Goal: Entertainment & Leisure: Consume media (video, audio)

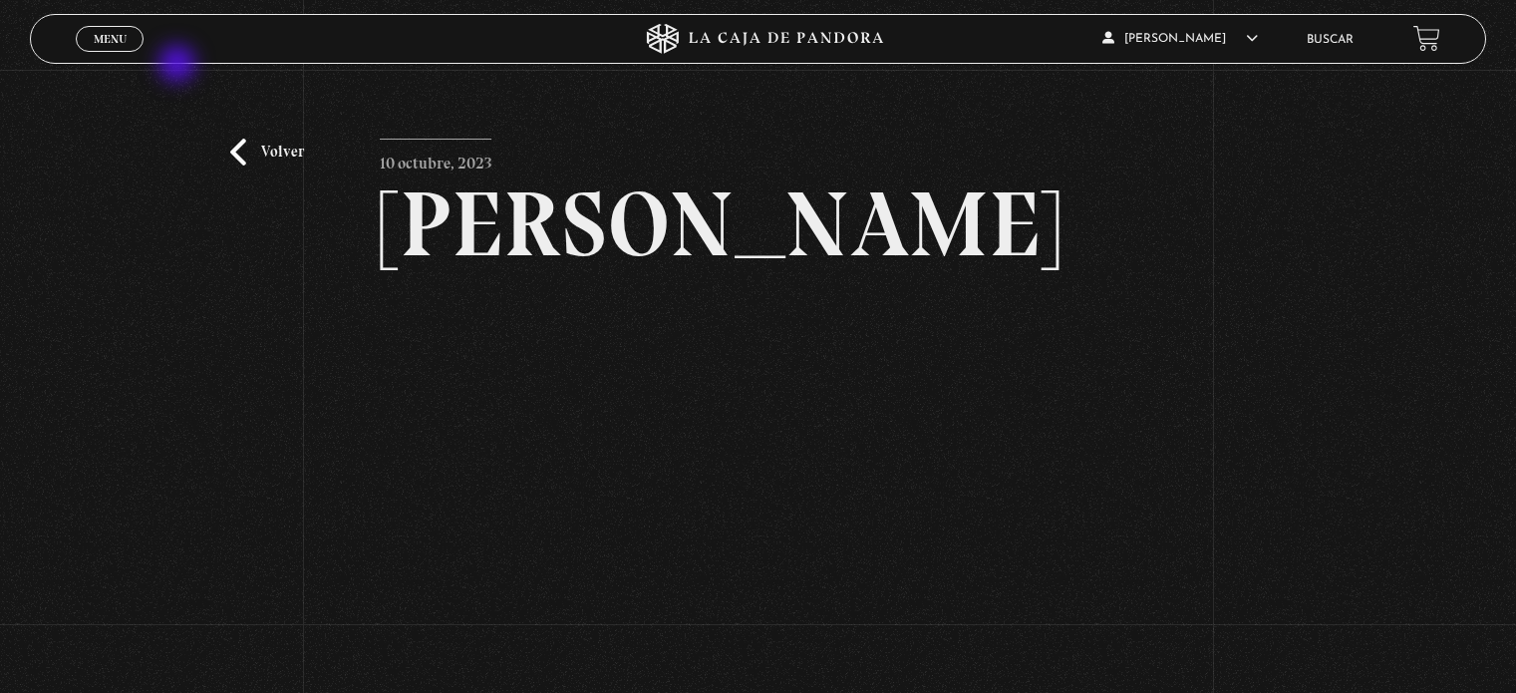
scroll to position [204, 0]
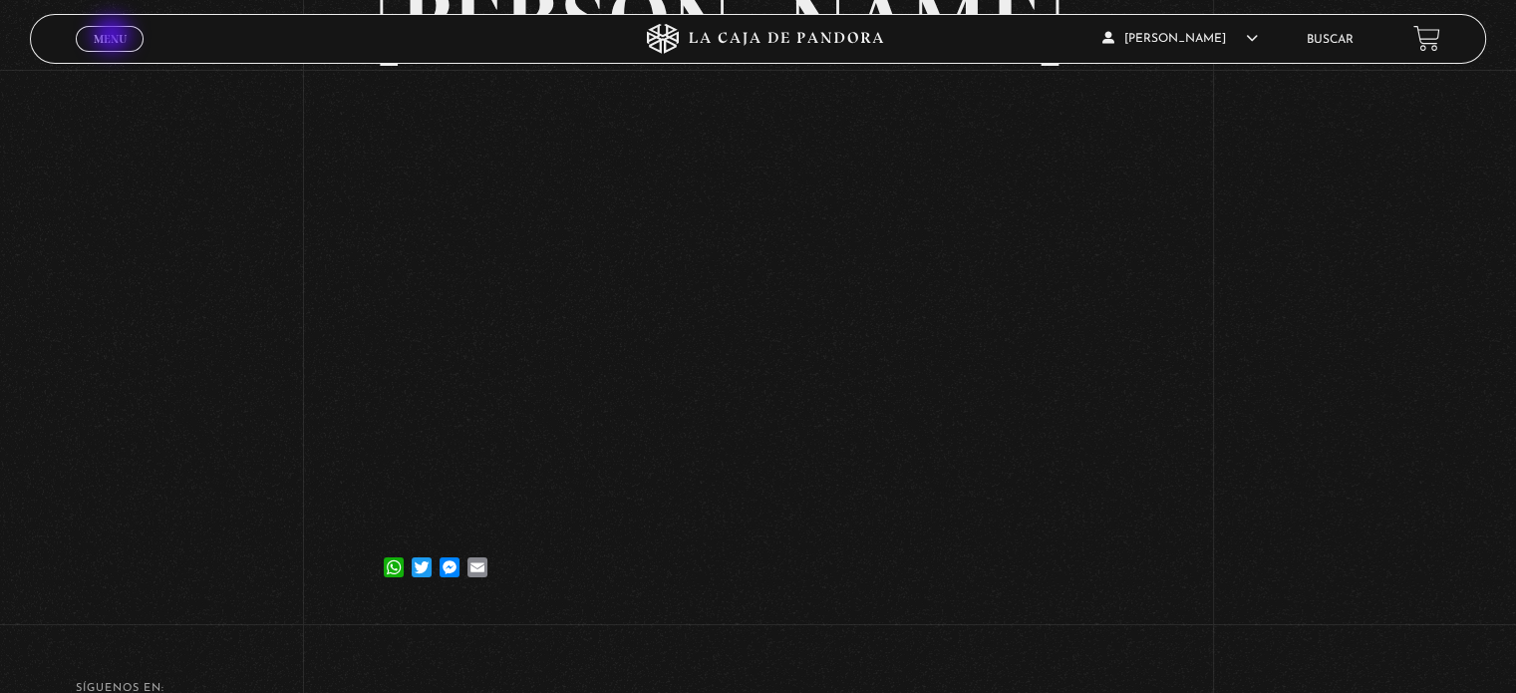
click at [114, 37] on span "Menu" at bounding box center [110, 39] width 33 height 12
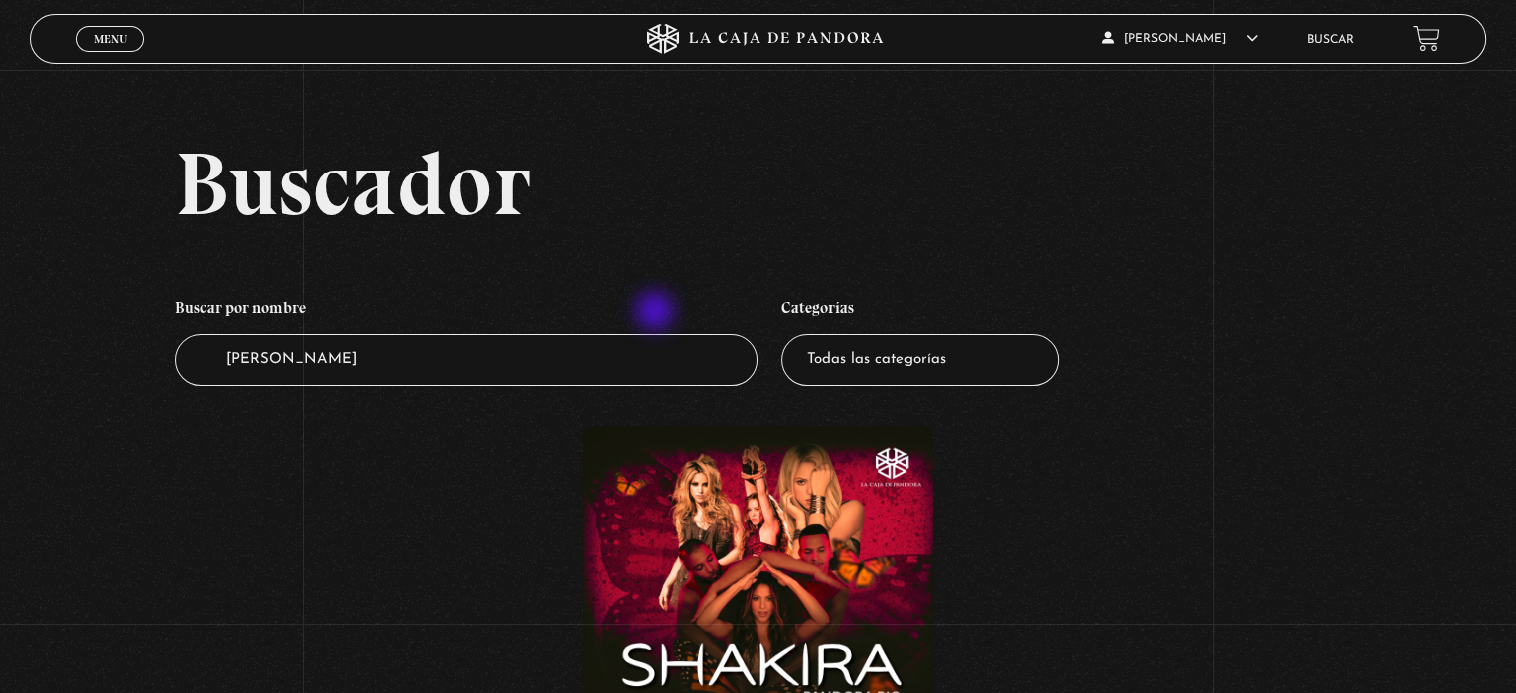
click at [657, 313] on h4 "Buscar por nombre" at bounding box center [466, 311] width 582 height 46
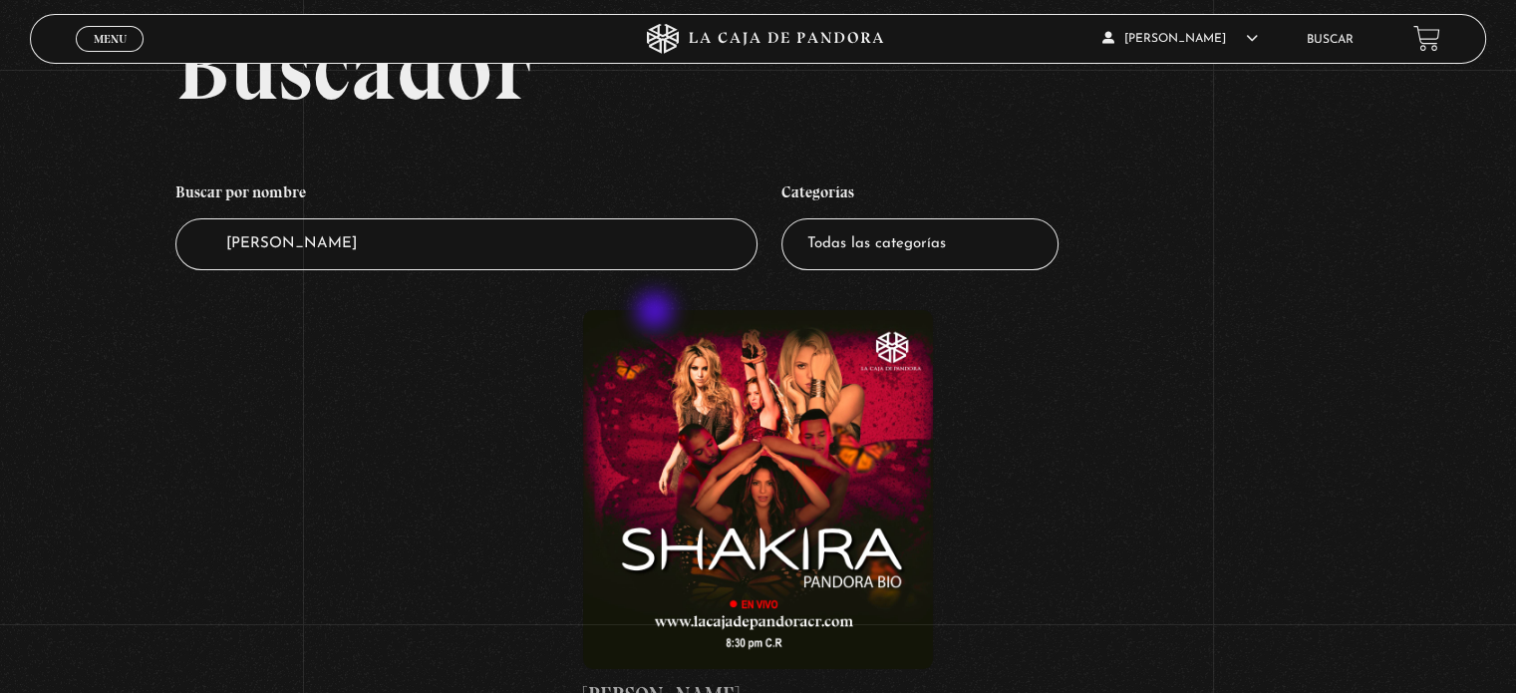
scroll to position [120, 0]
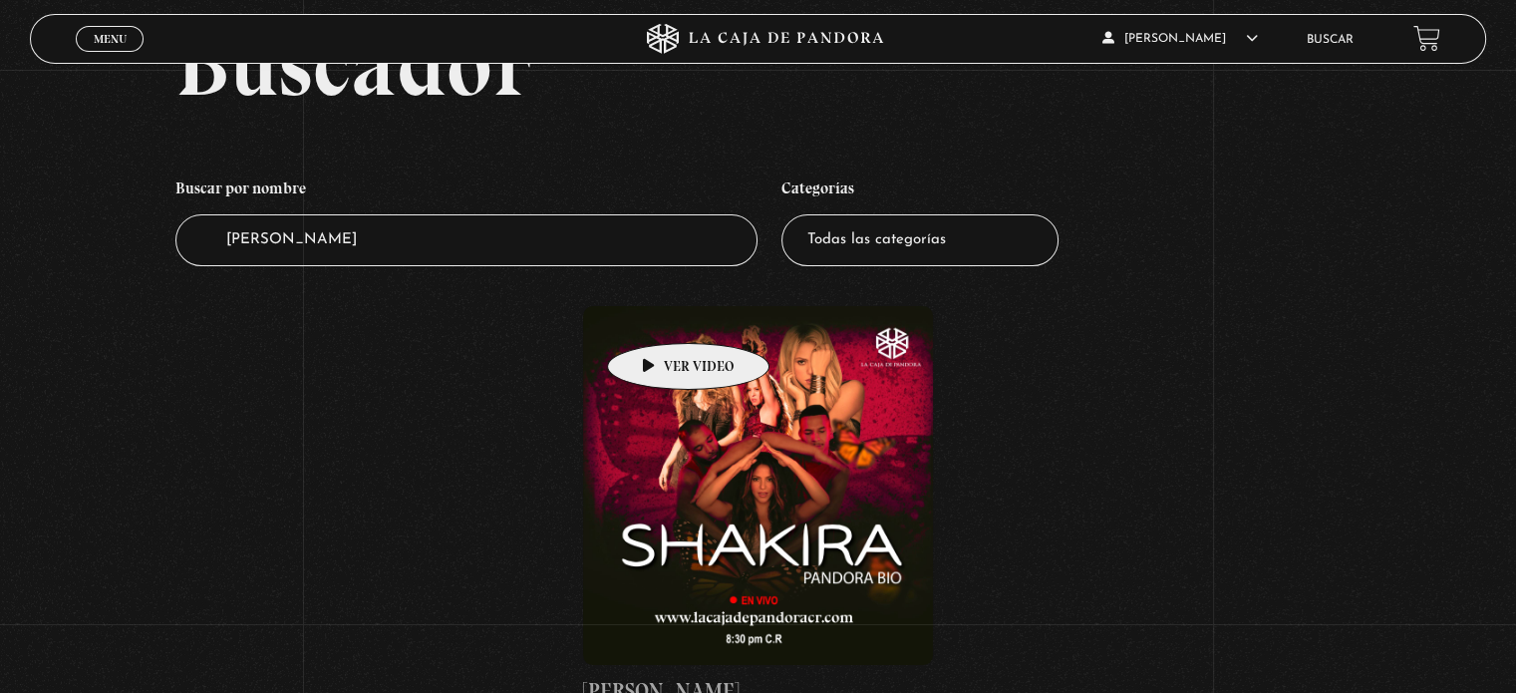
click at [657, 313] on figure at bounding box center [757, 485] width 349 height 359
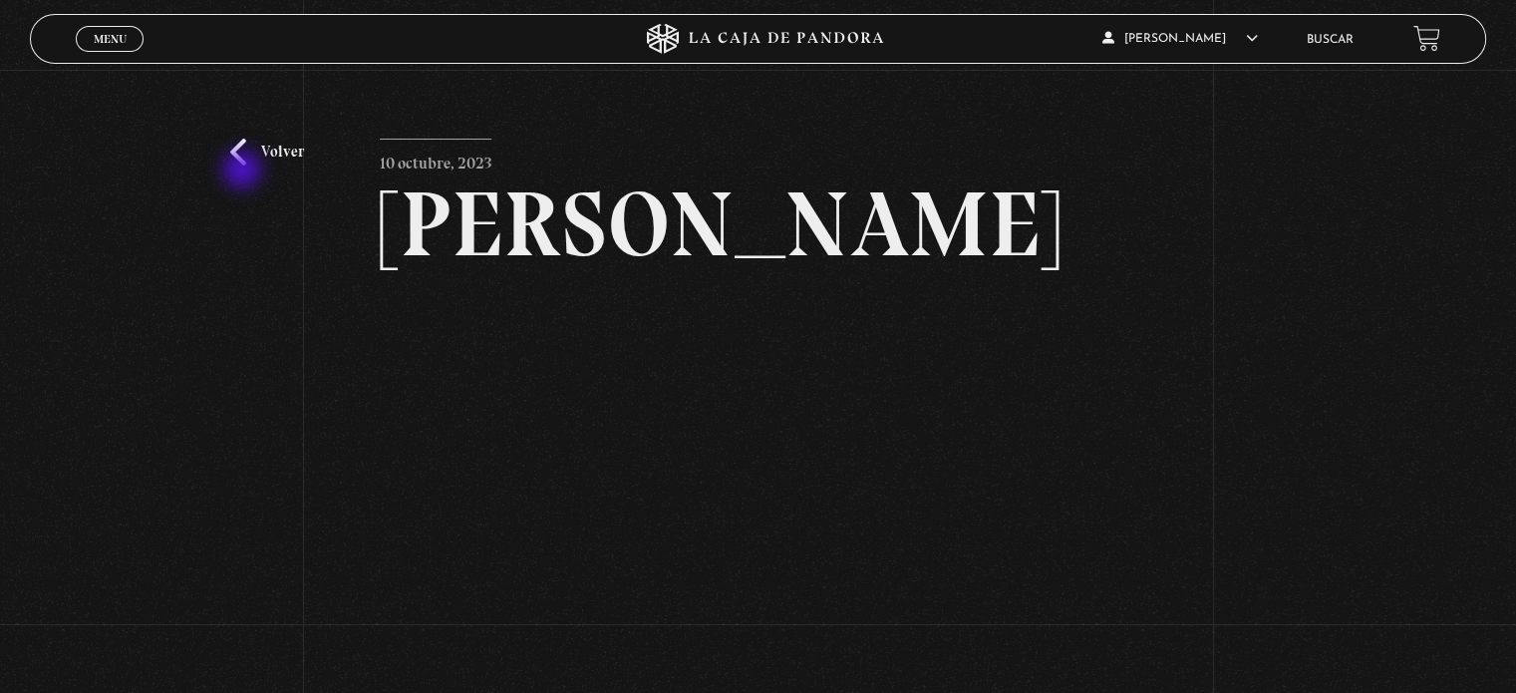
click at [244, 171] on div "Volver 10 octubre, 2023 Shakira WhatsApp Twitter Messenger Email" at bounding box center [758, 443] width 1516 height 747
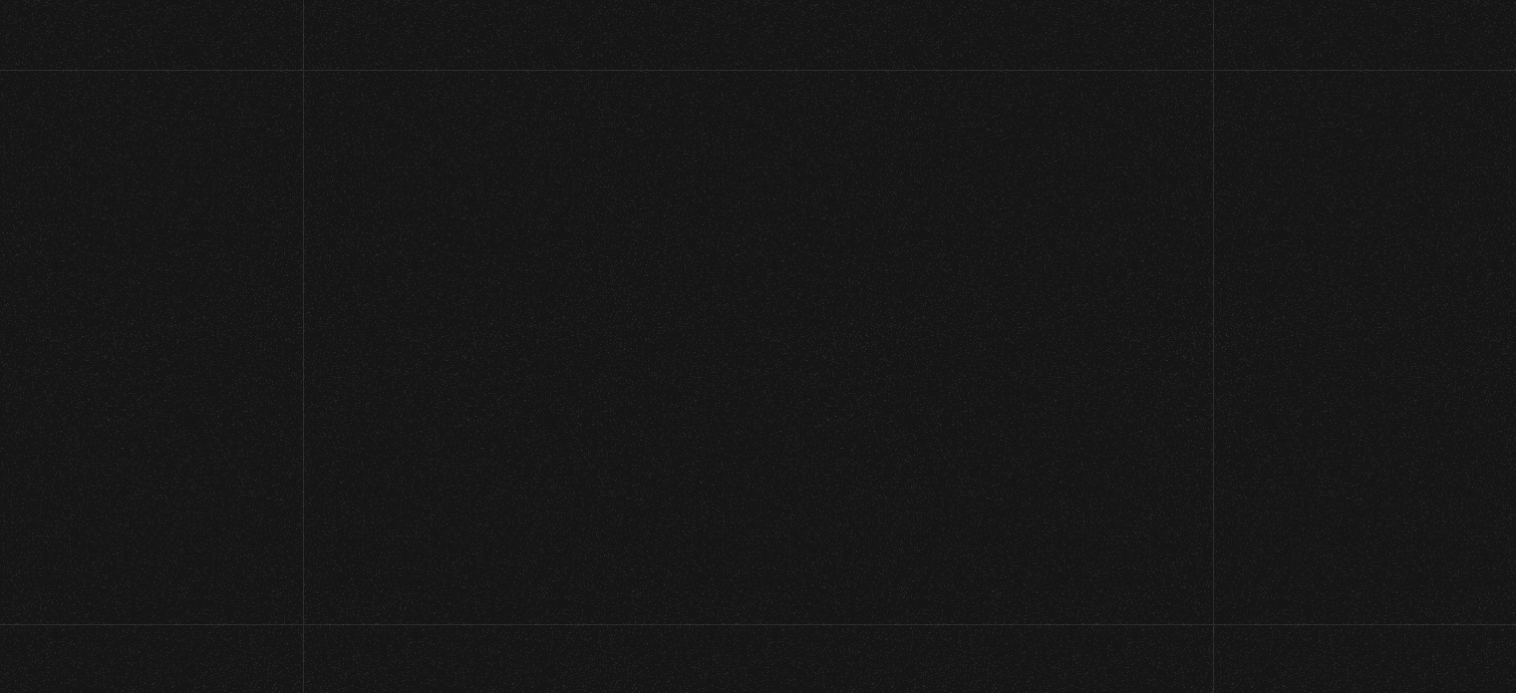
scroll to position [120, 0]
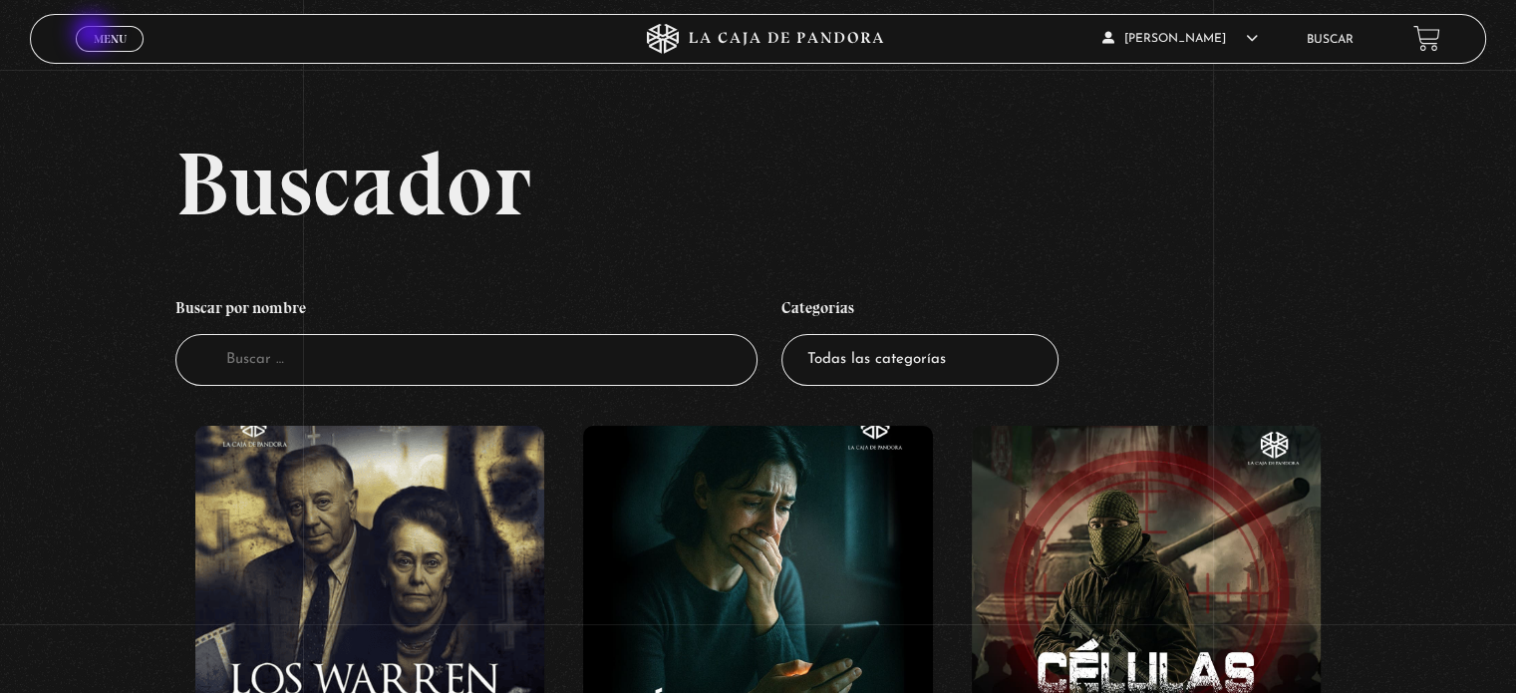
click at [94, 35] on span "Menu" at bounding box center [110, 39] width 33 height 12
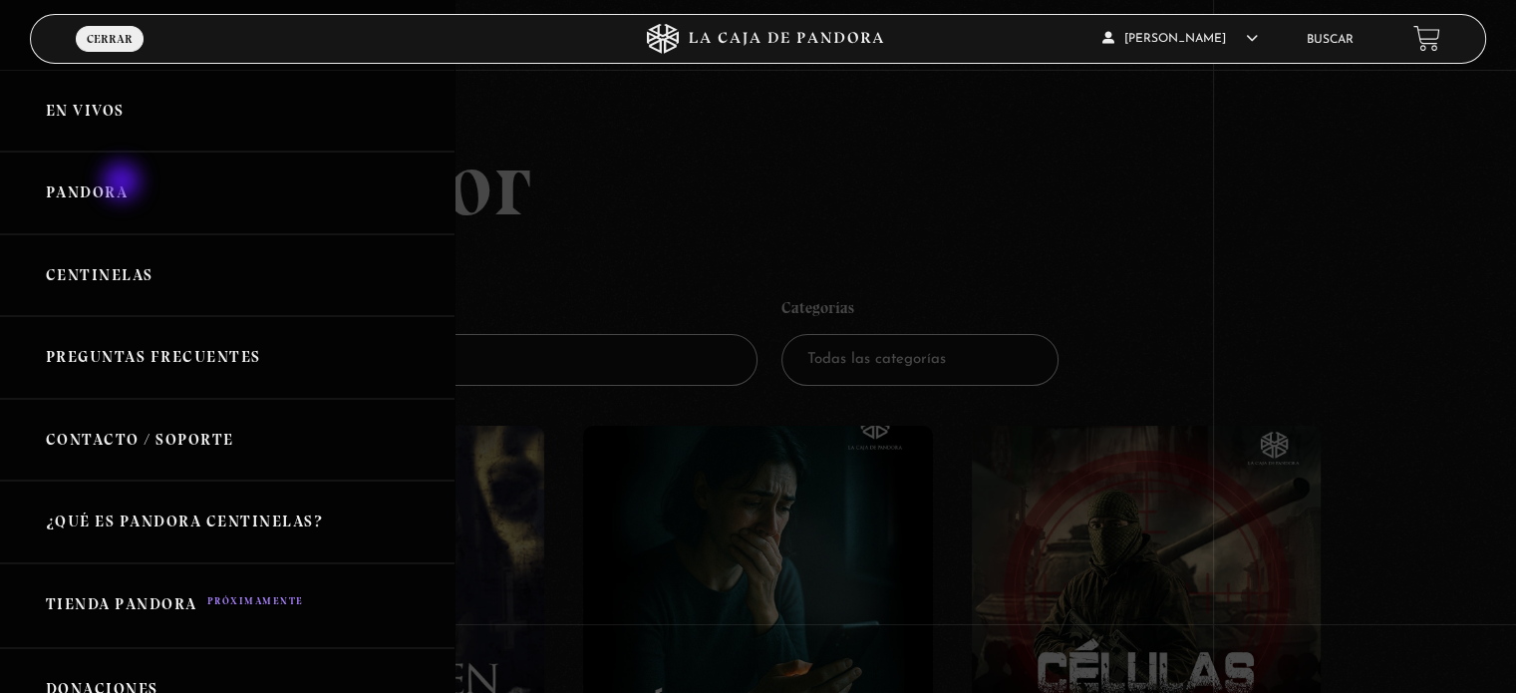
click at [124, 183] on link "Pandora" at bounding box center [227, 192] width 454 height 83
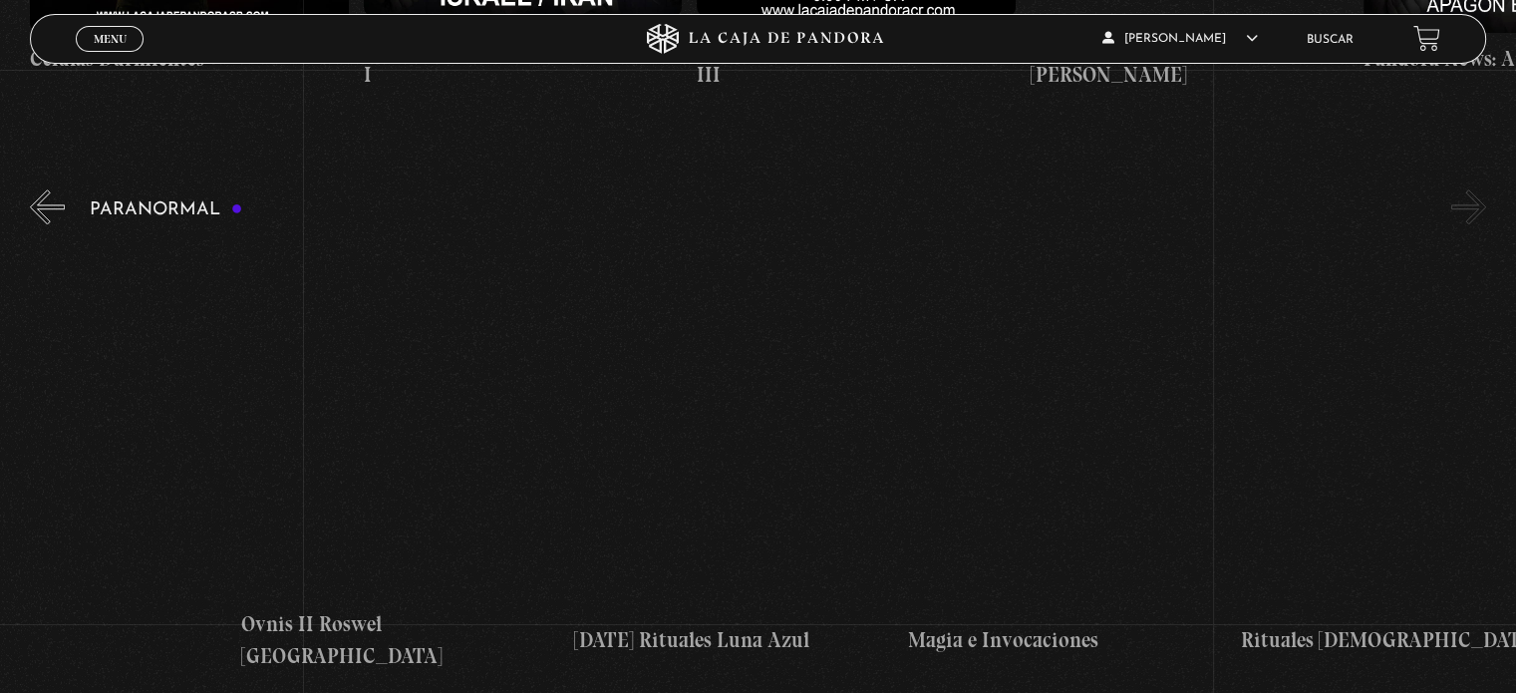
scroll to position [0, 2166]
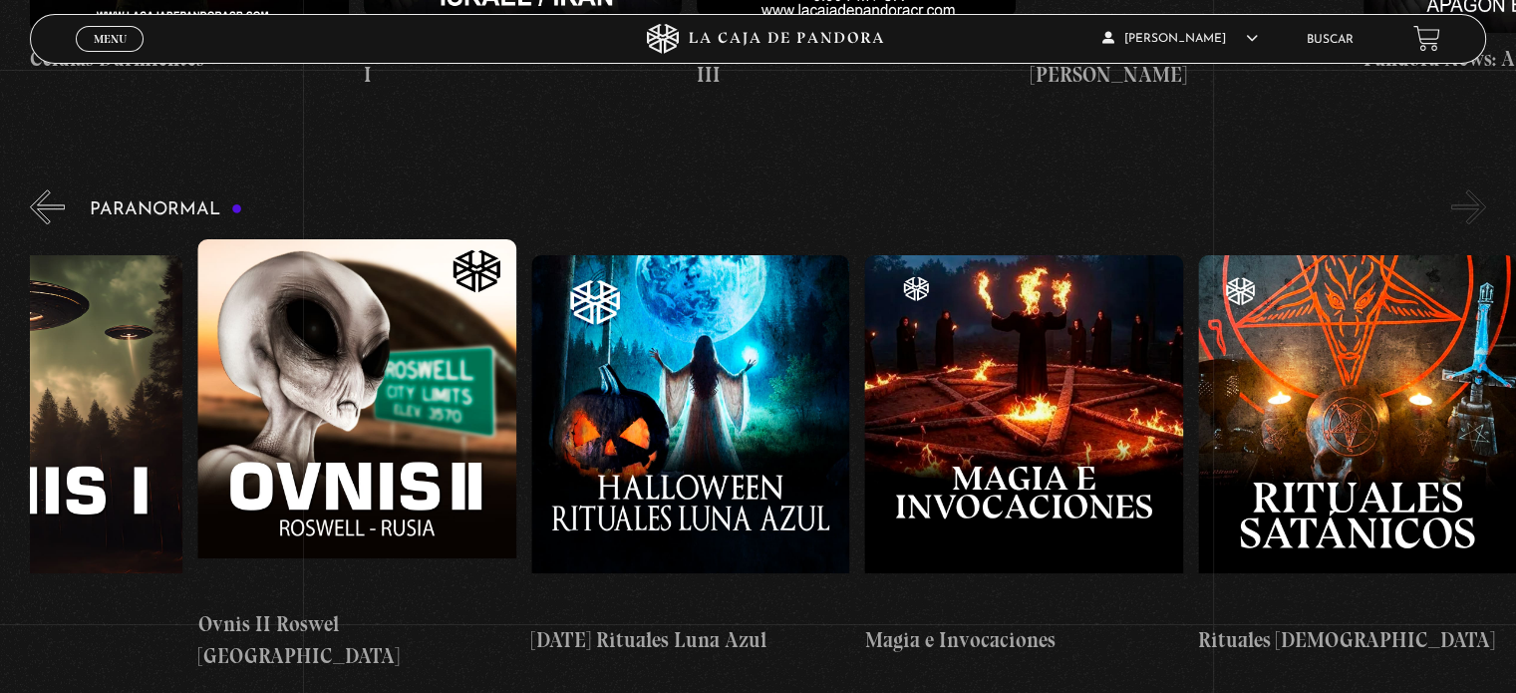
click at [1408, 363] on figure at bounding box center [1357, 434] width 318 height 359
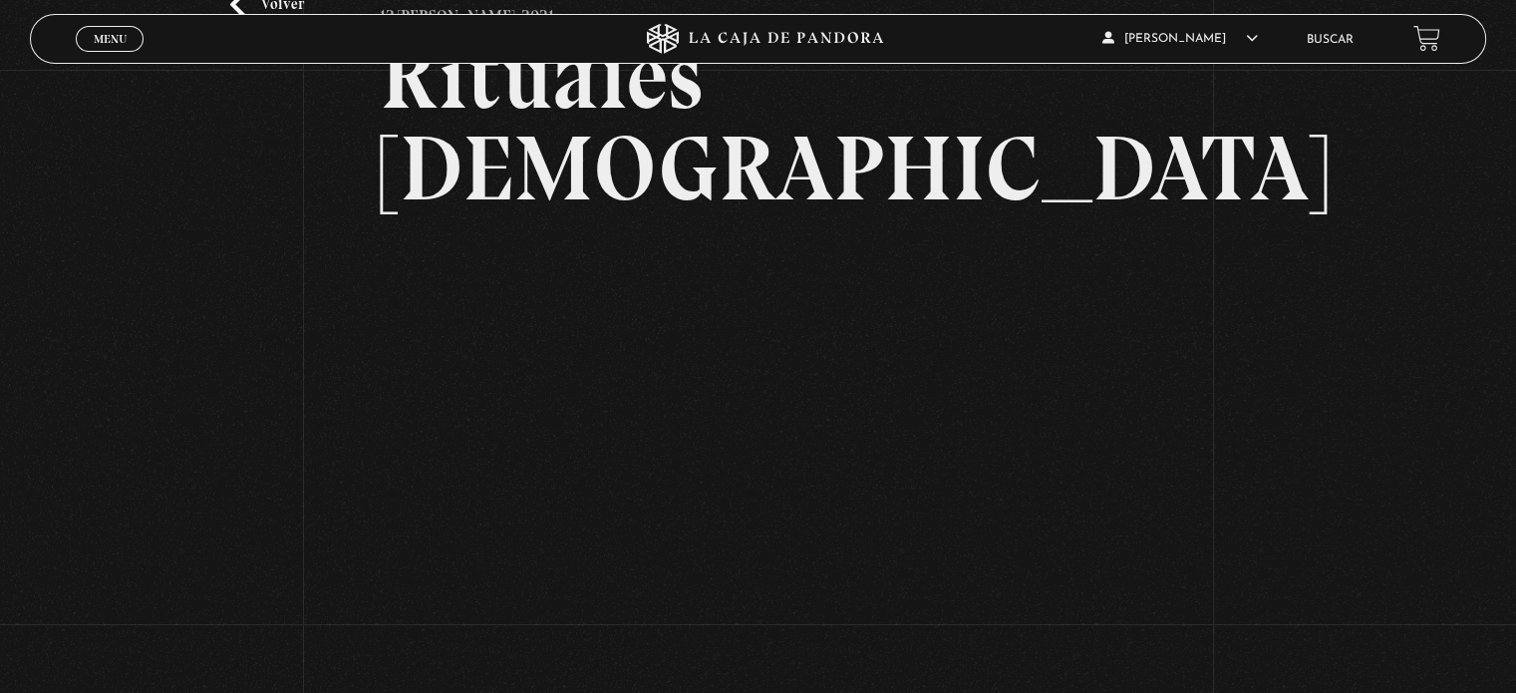
scroll to position [149, 0]
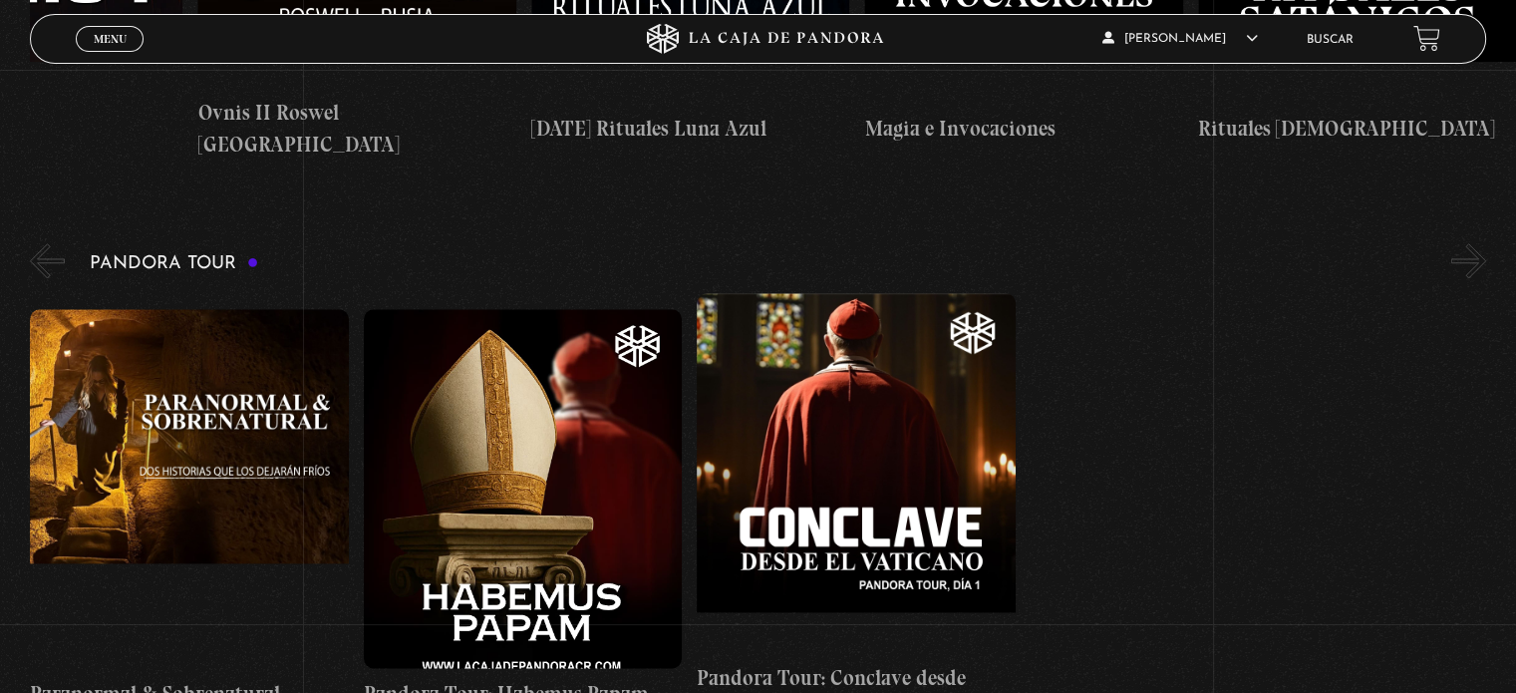
scroll to position [2449, 0]
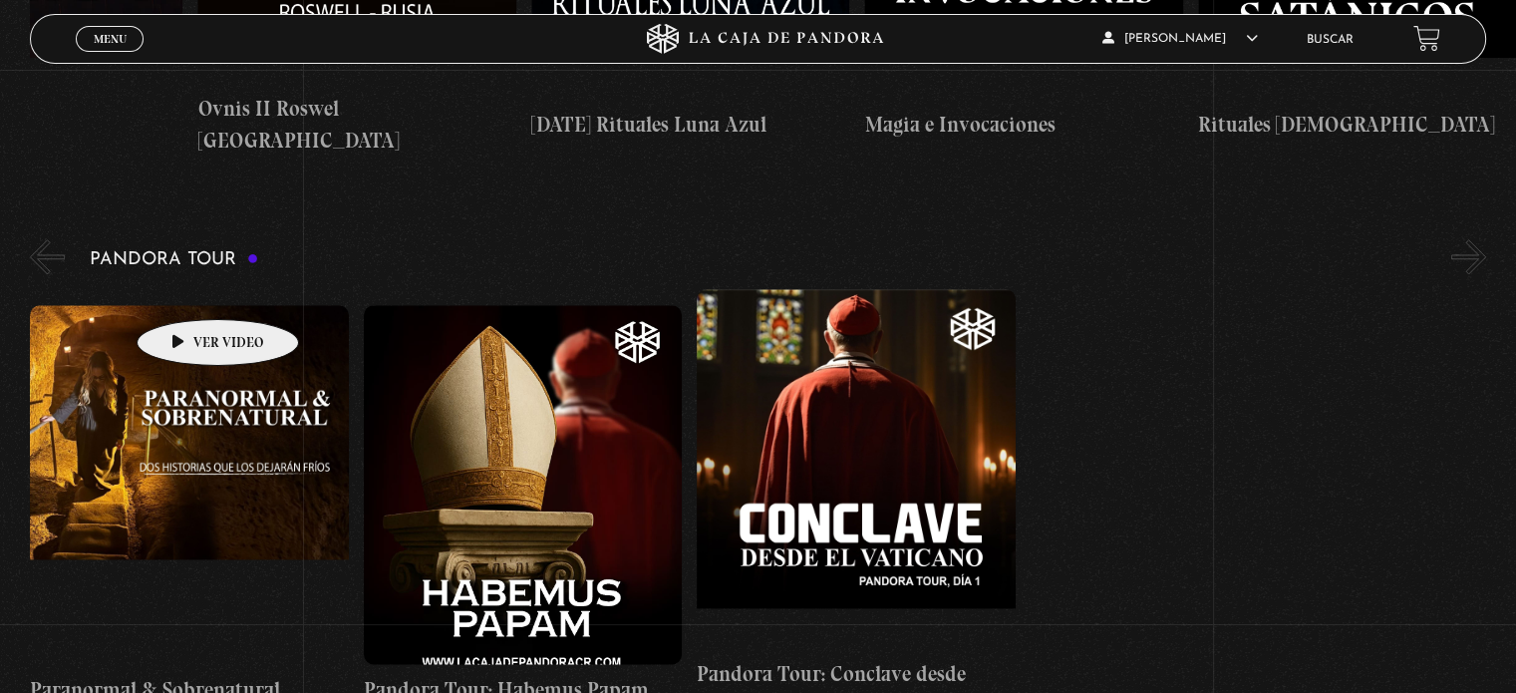
click at [186, 305] on figure at bounding box center [189, 484] width 318 height 359
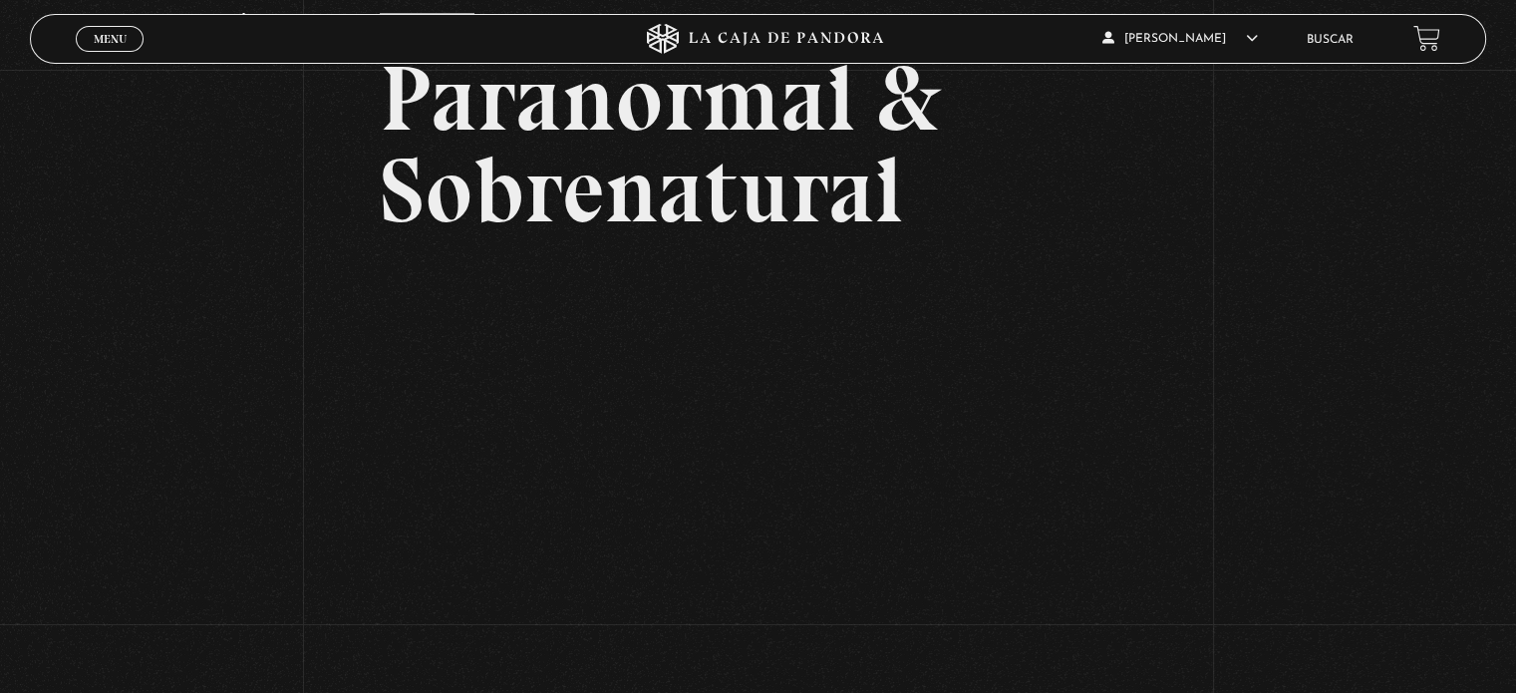
scroll to position [164, 0]
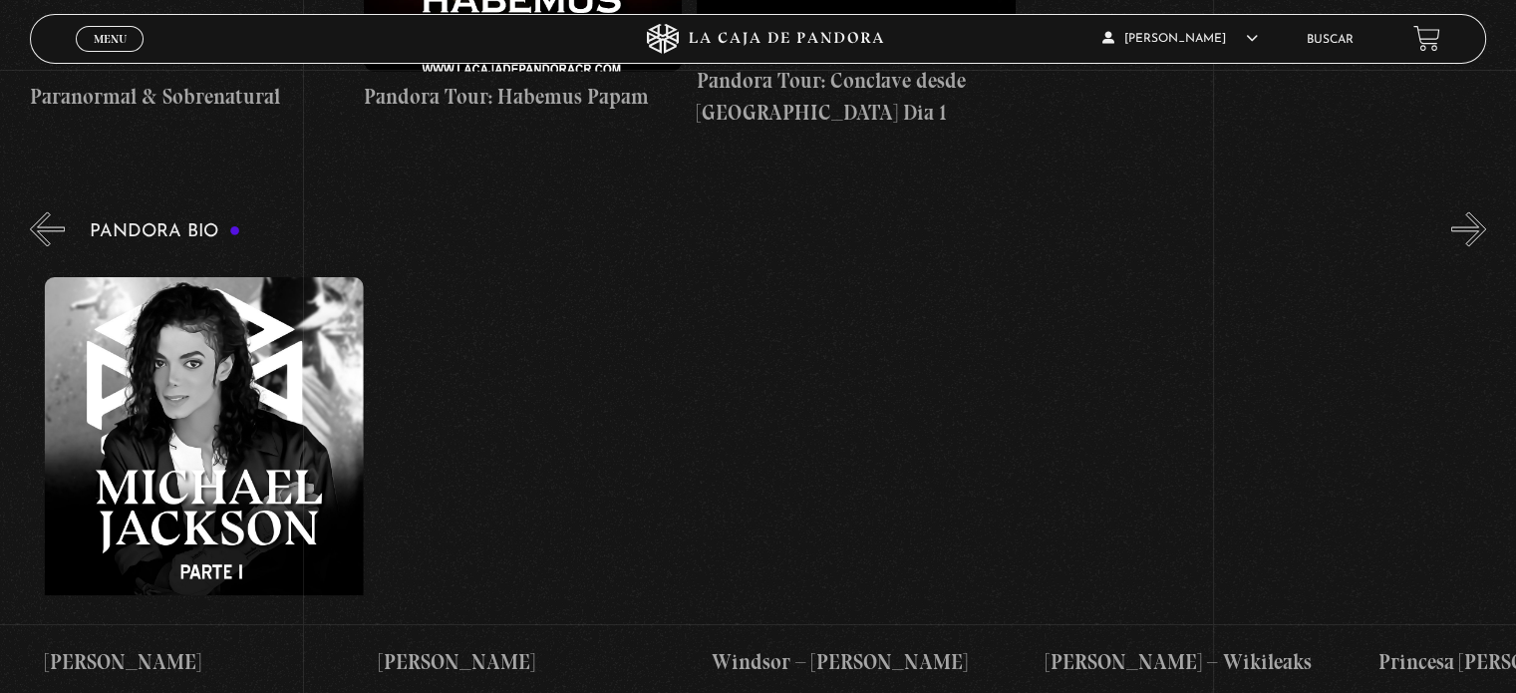
scroll to position [0, 5319]
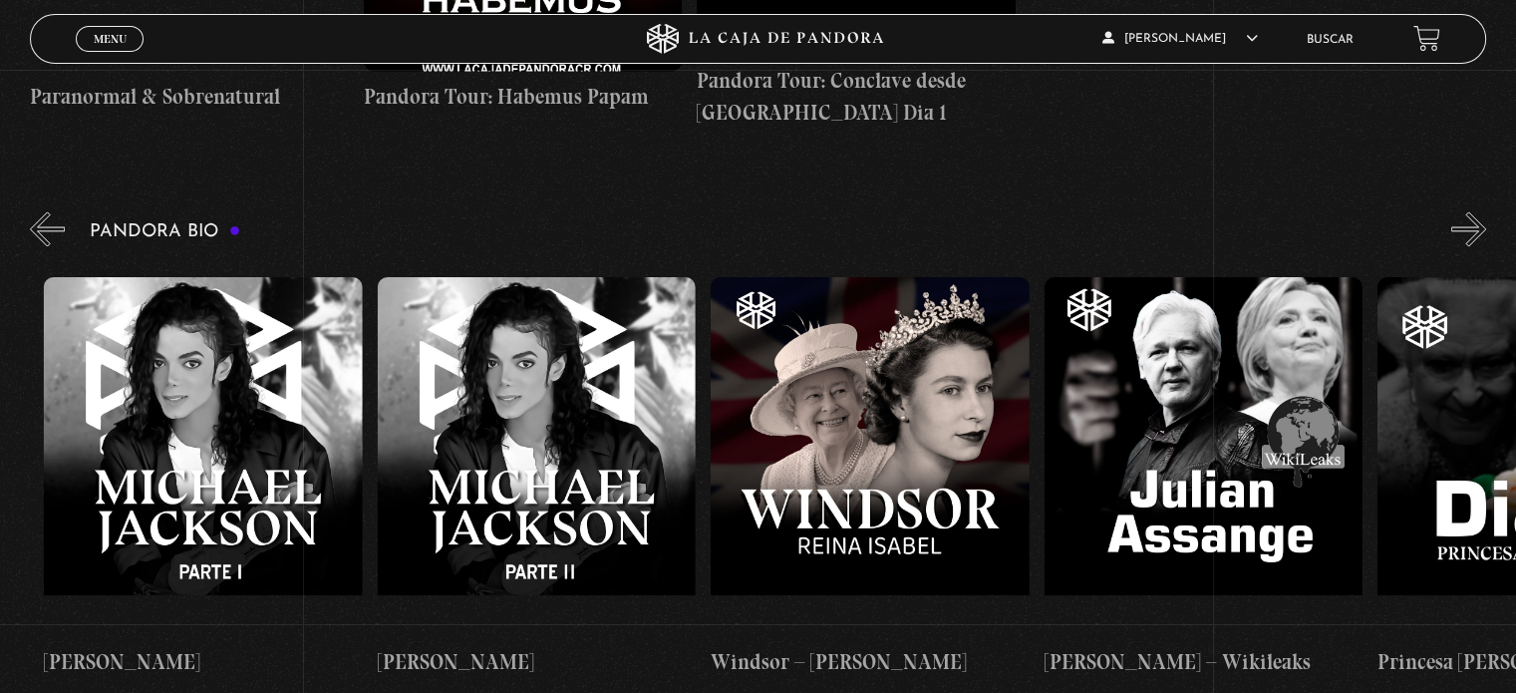
click at [244, 315] on figure at bounding box center [203, 456] width 318 height 359
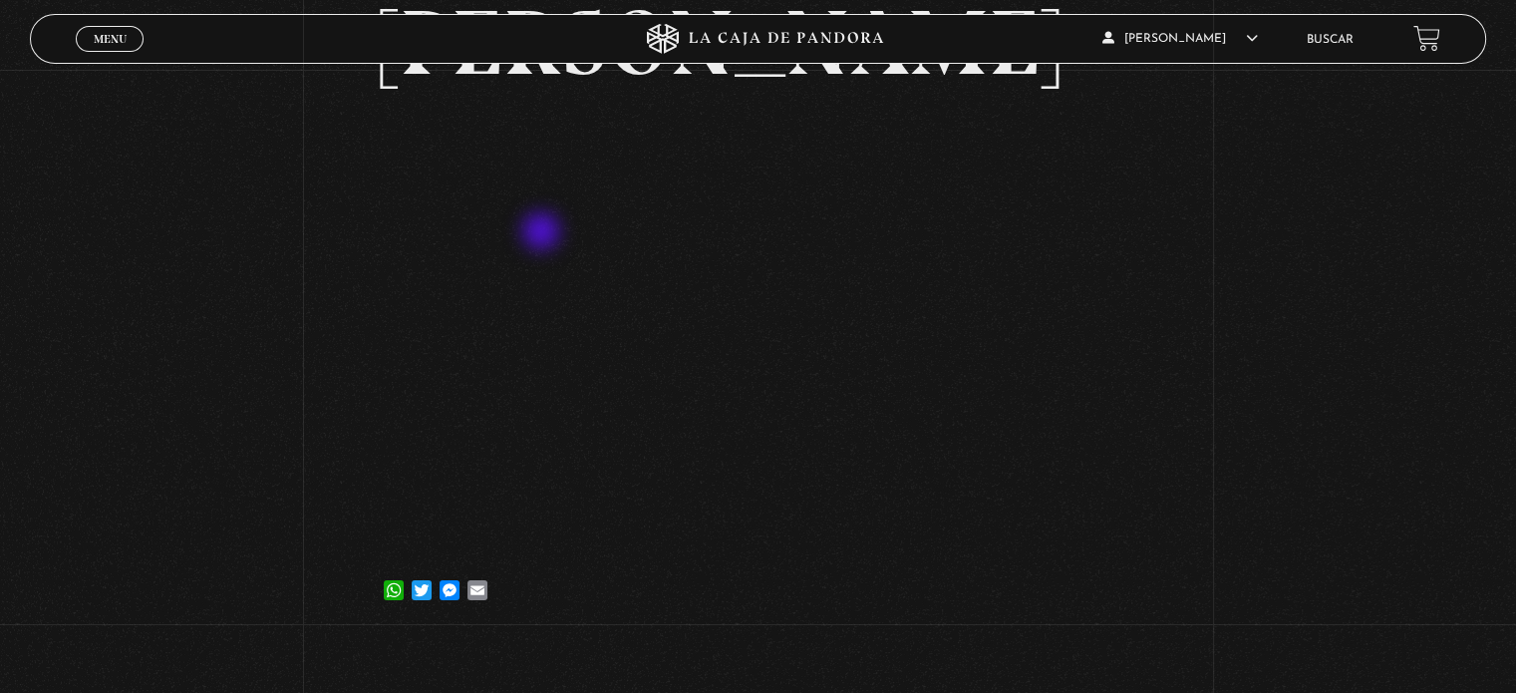
scroll to position [184, 0]
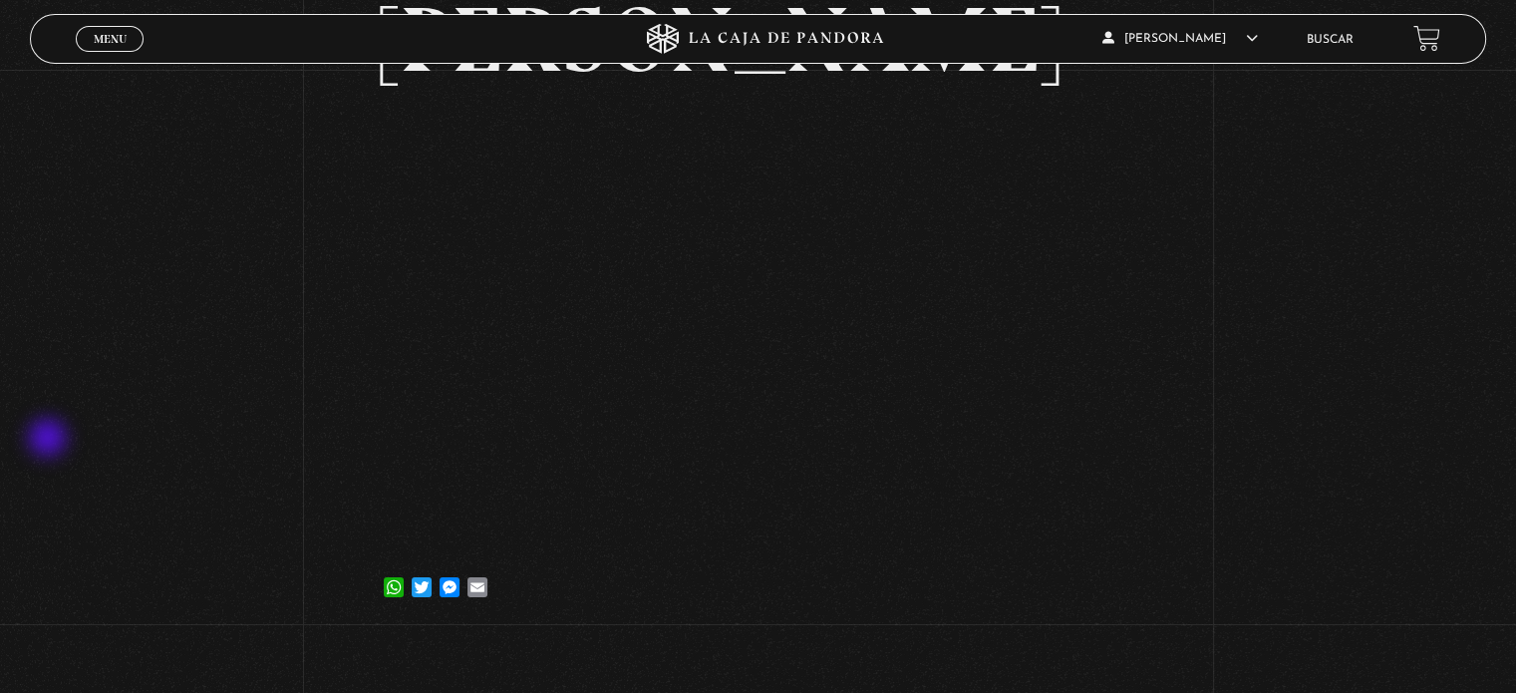
click at [50, 439] on div "Volver 11 [PERSON_NAME], 2021 [PERSON_NAME] WhatsApp Twitter Messenger Email" at bounding box center [758, 258] width 1516 height 747
